Goal: Task Accomplishment & Management: Use online tool/utility

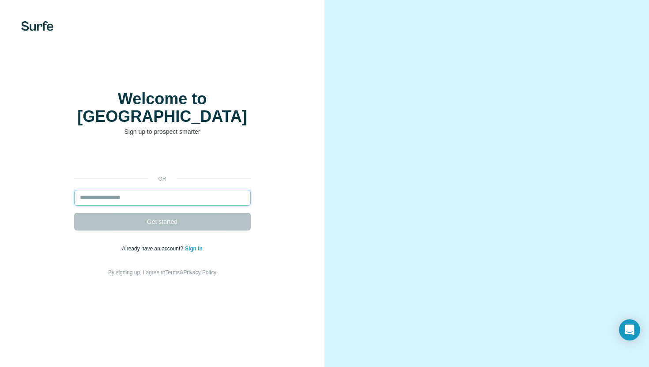
click at [181, 190] on input "email" at bounding box center [162, 198] width 177 height 16
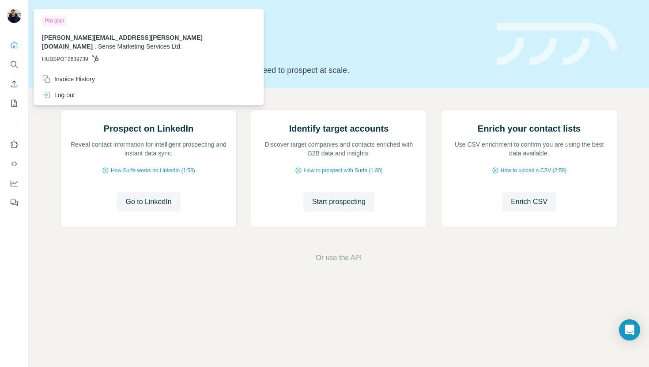
click at [17, 19] on img at bounding box center [14, 16] width 14 height 14
click at [77, 87] on div "Log out" at bounding box center [149, 95] width 224 height 16
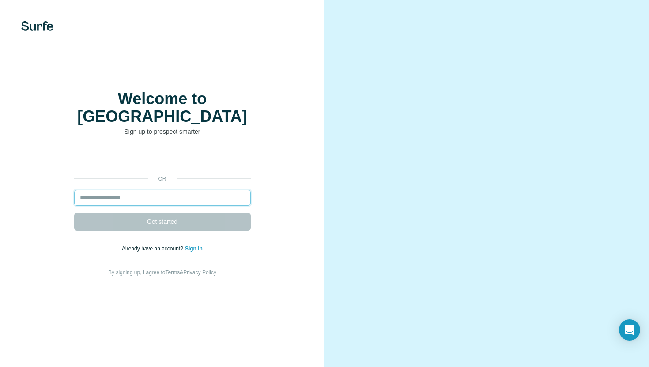
click at [162, 190] on input "email" at bounding box center [162, 198] width 177 height 16
type input "**********"
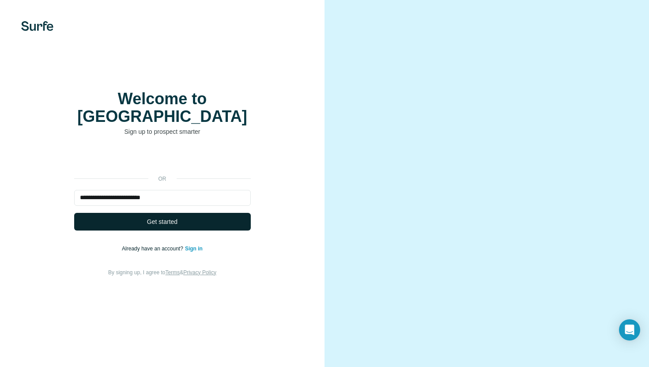
click at [163, 217] on span "Get started" at bounding box center [162, 221] width 30 height 9
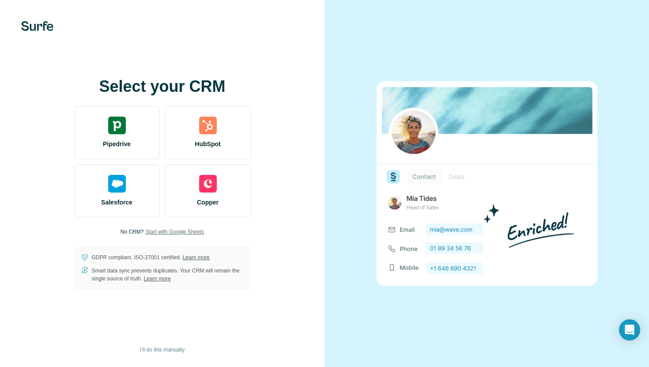
click at [188, 230] on span "Start with Google Sheets" at bounding box center [174, 232] width 59 height 8
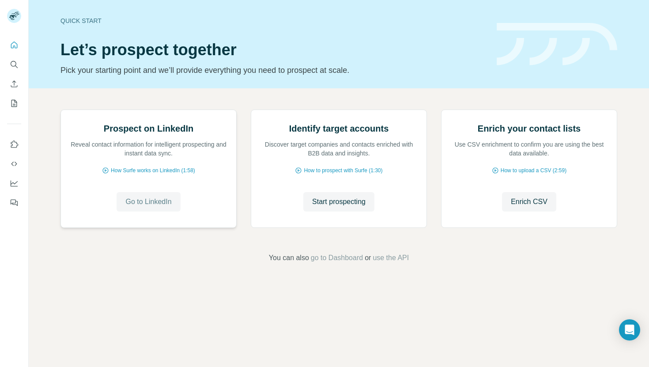
click at [166, 207] on span "Go to LinkedIn" at bounding box center [148, 201] width 46 height 11
click at [12, 146] on icon "Use Surfe on LinkedIn" at bounding box center [14, 144] width 9 height 9
click at [16, 101] on icon "My lists" at bounding box center [14, 103] width 9 height 9
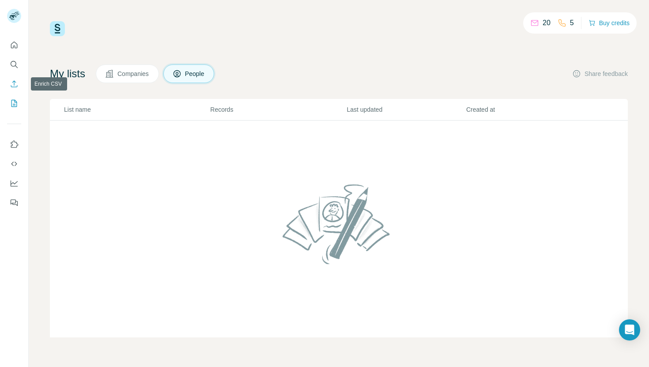
click at [15, 84] on icon "Enrich CSV" at bounding box center [14, 83] width 9 height 9
